Goal: Navigation & Orientation: Find specific page/section

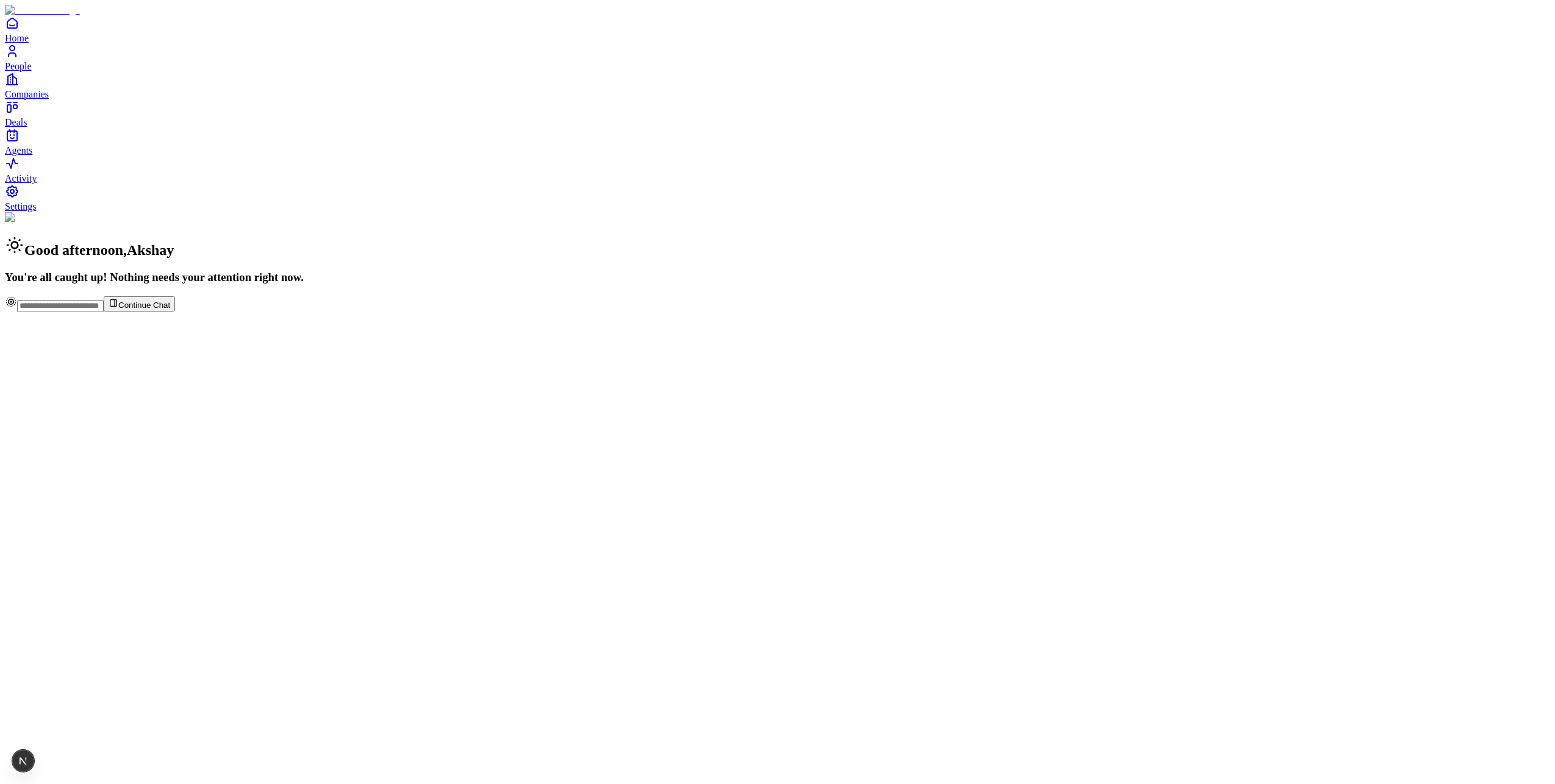
drag, startPoint x: 193, startPoint y: 128, endPoint x: 176, endPoint y: 47, distance: 82.8
click at [193, 212] on div "Good afternoon , Akshay You're all caught up! Nothing needs your attention righ…" at bounding box center [778, 248] width 1545 height 72
click at [447, 226] on div "Good afternoon , Akshay You're all caught up! Nothing needs your attention righ…" at bounding box center [778, 248] width 1545 height 72
click at [30, 71] on link "People" at bounding box center [778, 57] width 1545 height 27
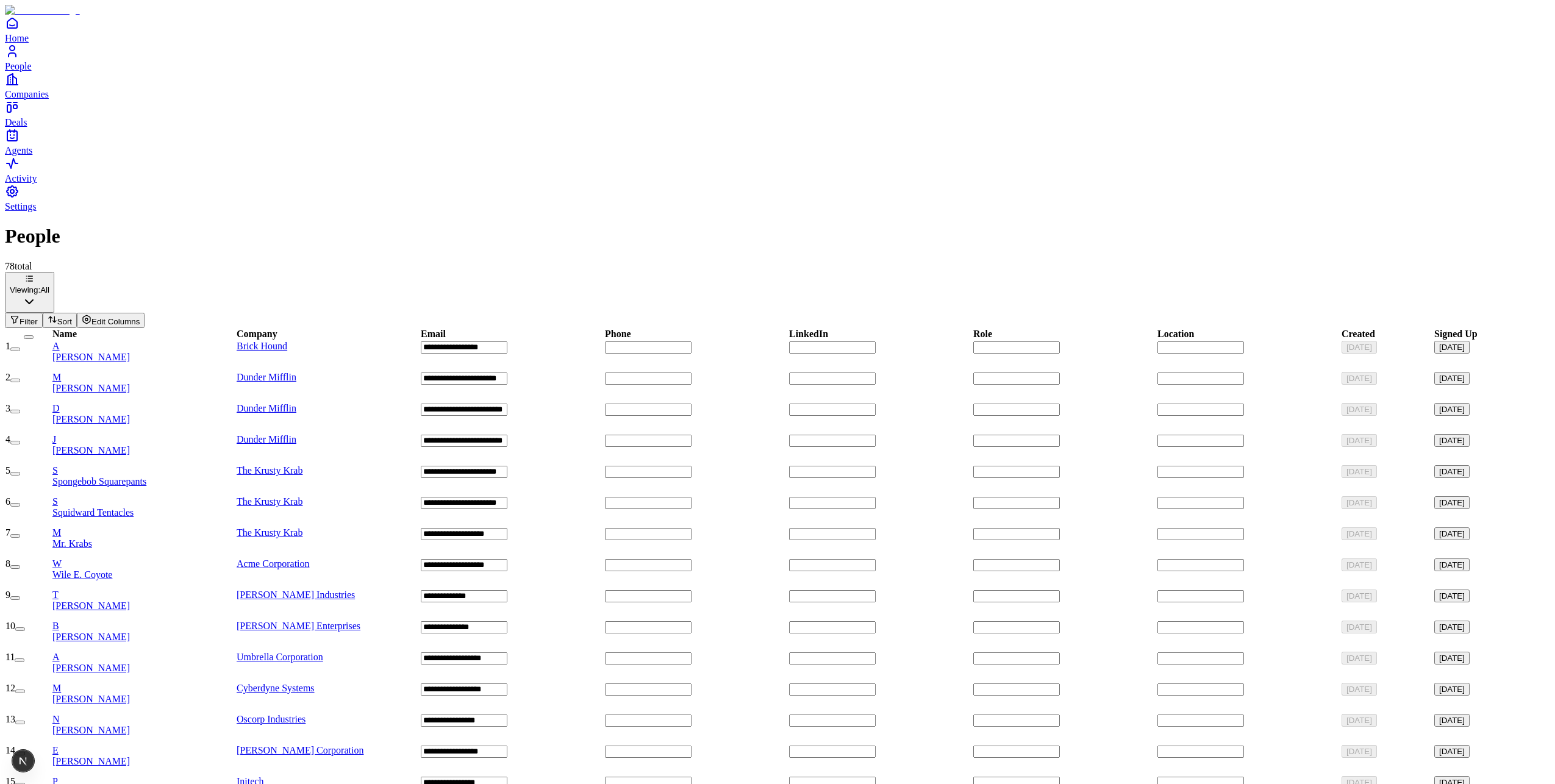
click at [205, 261] on div "78 total Viewing: All Filter Sort Edit Columns" at bounding box center [778, 294] width 1545 height 67
click at [532, 261] on div "78 total" at bounding box center [778, 266] width 1545 height 11
click at [19, 59] on icon "People" at bounding box center [12, 51] width 15 height 15
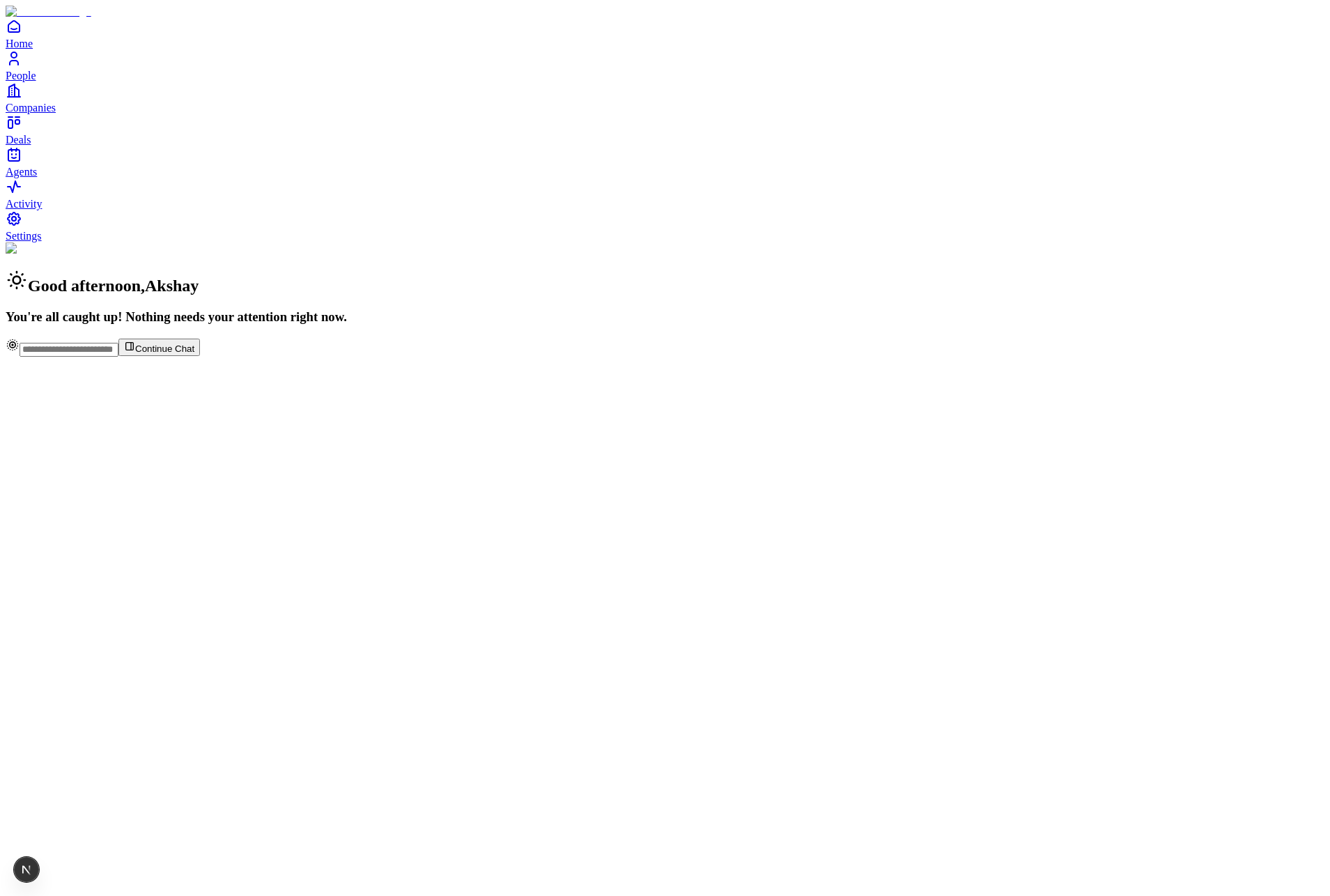
click at [36, 81] on span "People" at bounding box center [20, 76] width 30 height 12
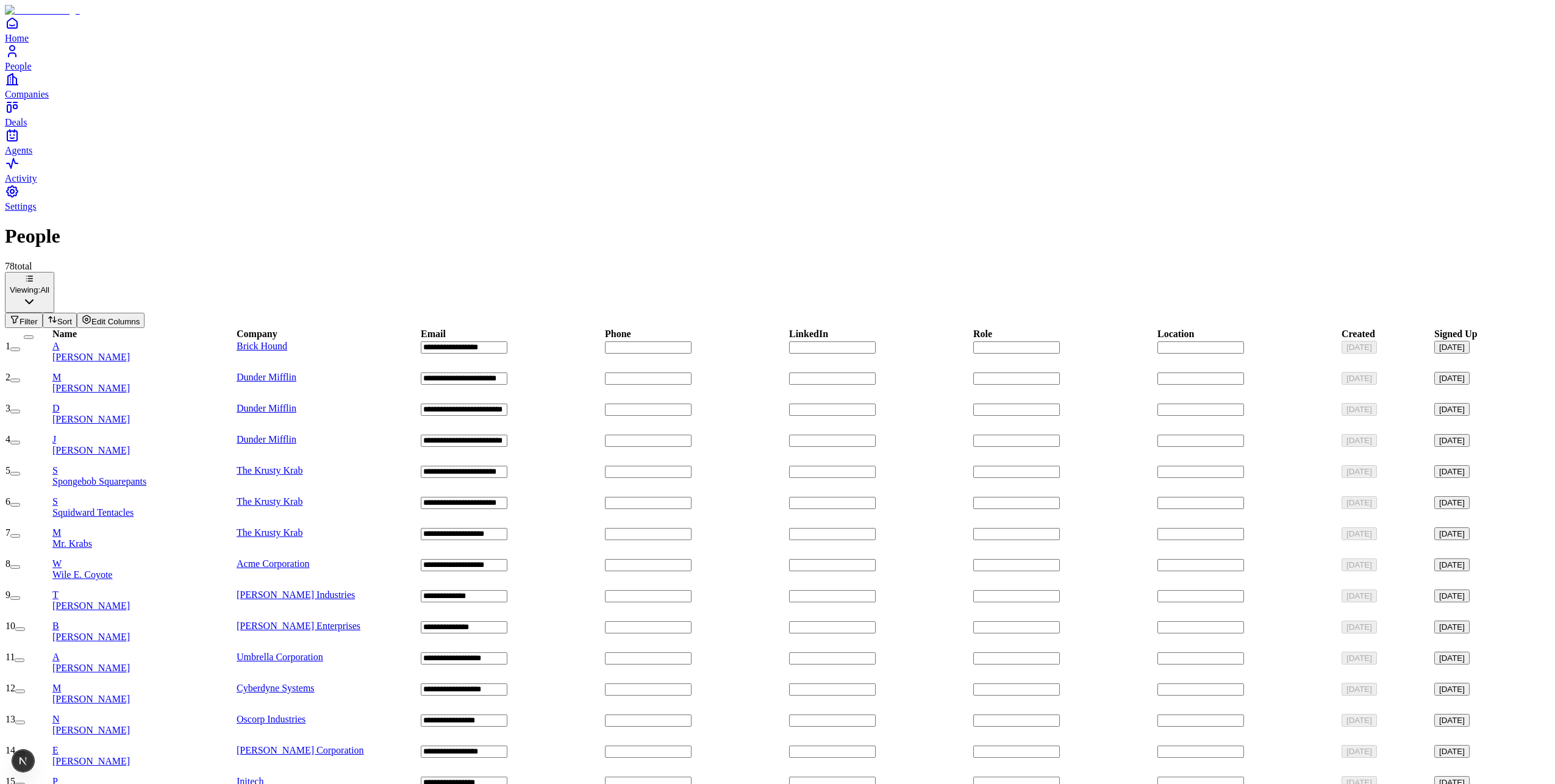
drag, startPoint x: 28, startPoint y: 361, endPoint x: 52, endPoint y: 358, distance: 24.2
click at [28, 99] on link "Companies" at bounding box center [778, 85] width 1545 height 27
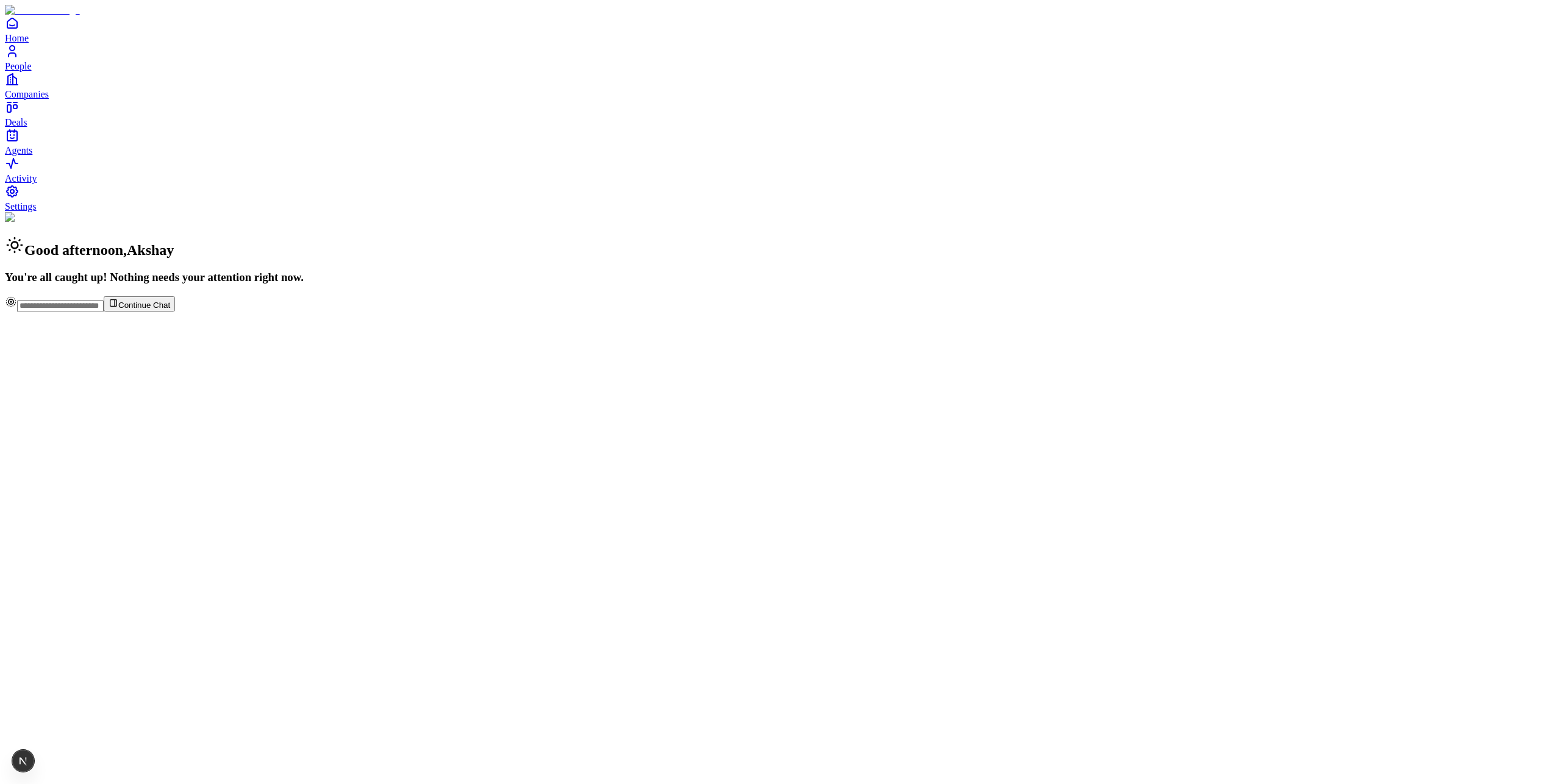
click at [32, 71] on span "People" at bounding box center [18, 66] width 27 height 11
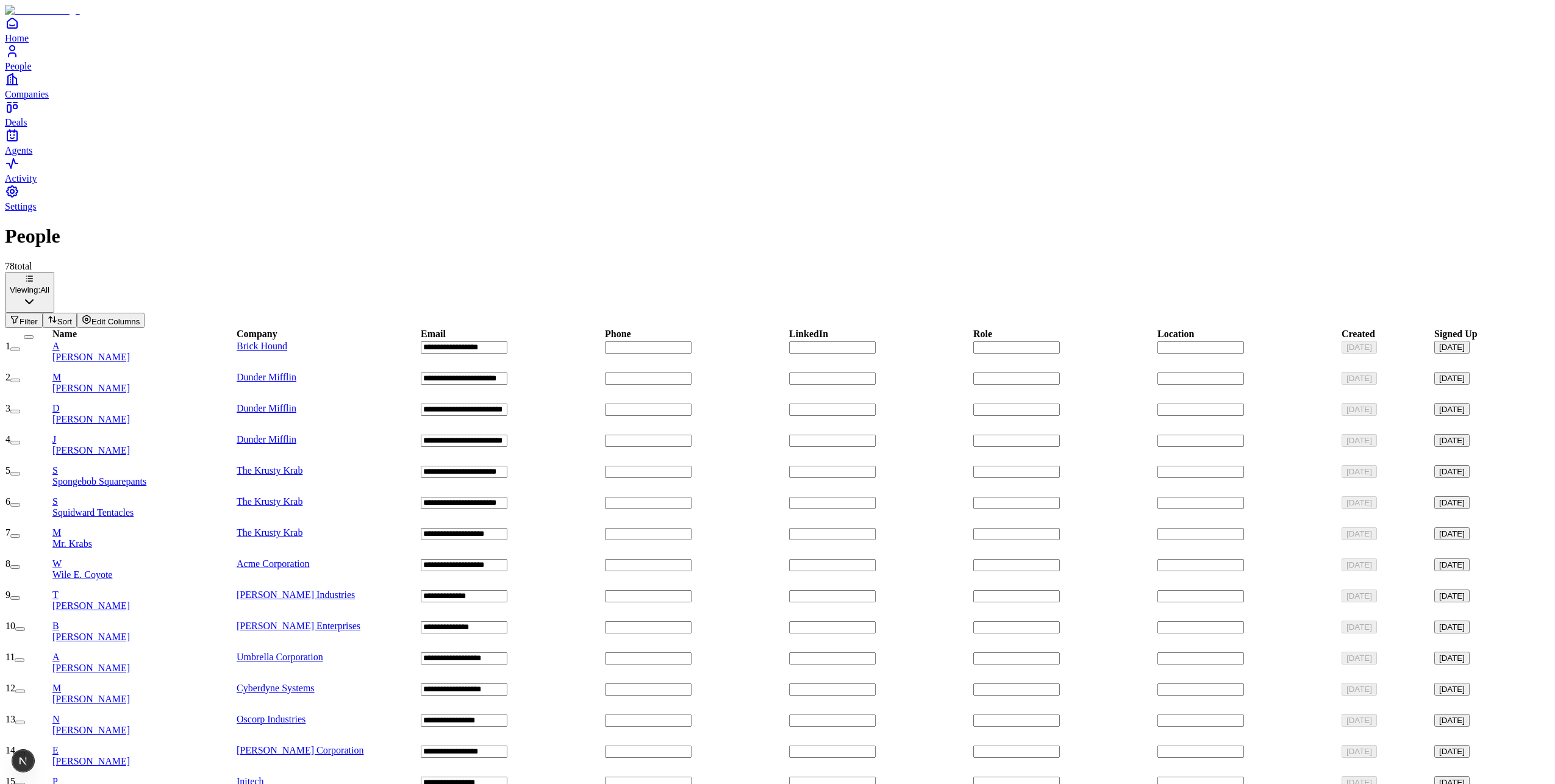
click at [580, 272] on div "Viewing: All Filter Sort Edit Columns" at bounding box center [778, 300] width 1545 height 56
click at [49, 99] on span "Companies" at bounding box center [27, 94] width 44 height 11
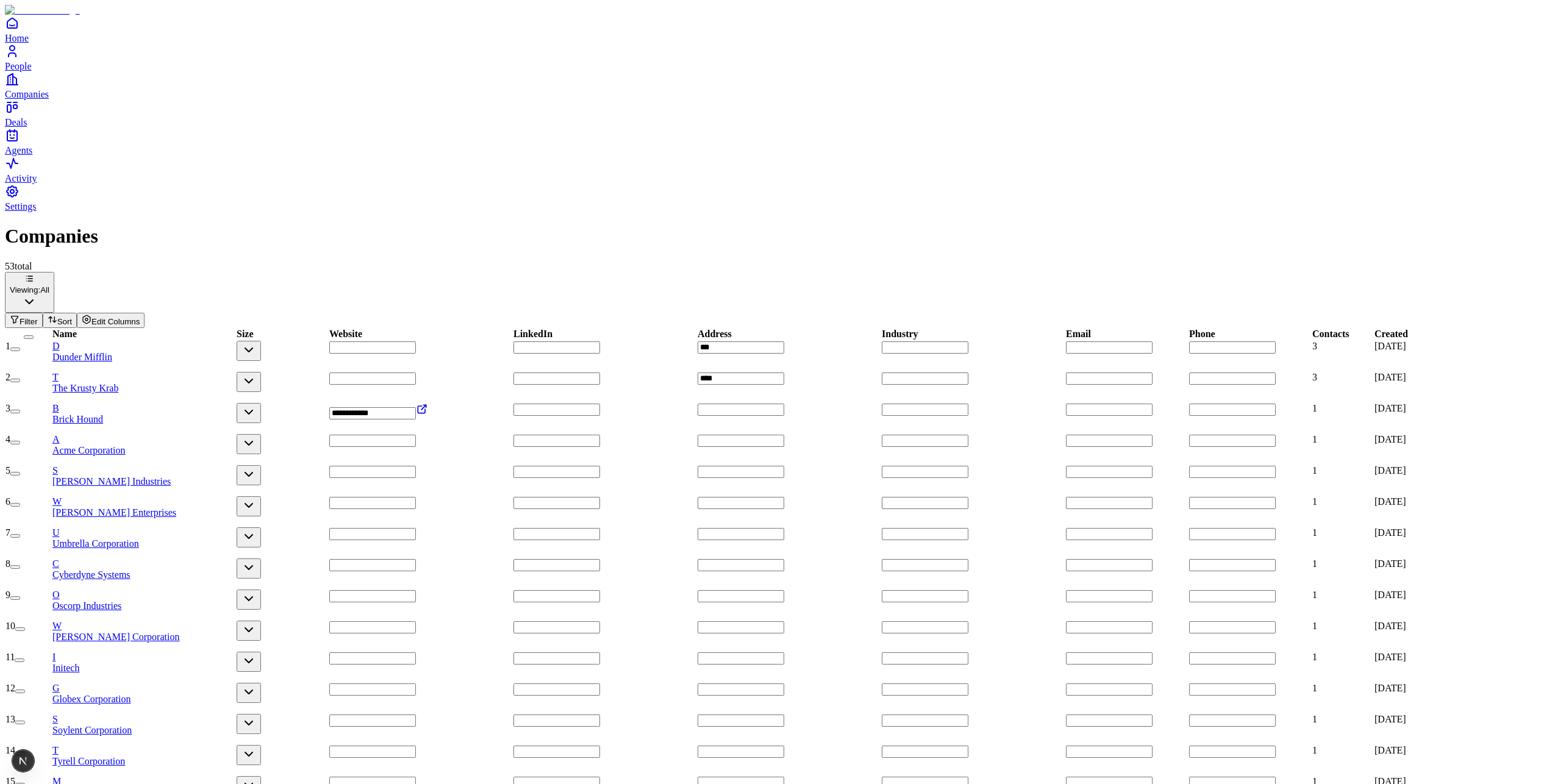
click at [784, 466] on input "text" at bounding box center [741, 472] width 87 height 12
